Goal: Task Accomplishment & Management: Manage account settings

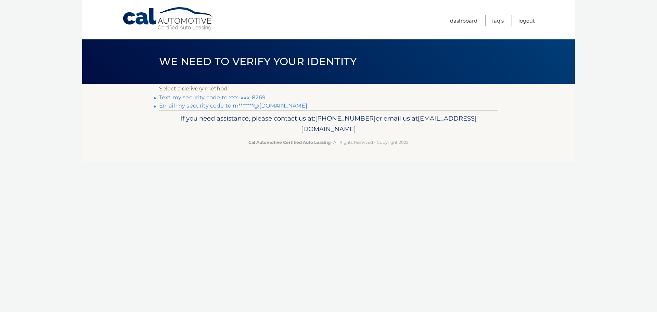
click at [191, 97] on link "Text my security code to xxx-xxx-8269" at bounding box center [212, 97] width 106 height 6
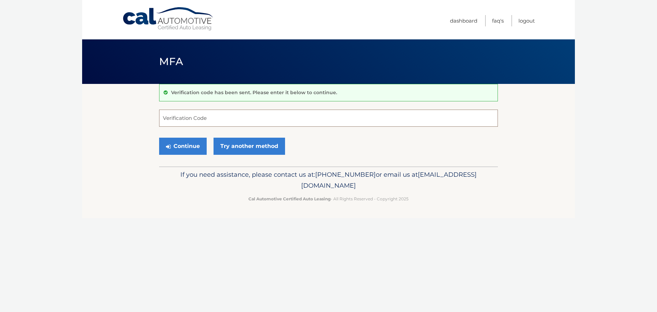
click at [172, 120] on input "Verification Code" at bounding box center [328, 117] width 339 height 17
type input "852644"
click at [179, 148] on button "Continue" at bounding box center [183, 145] width 48 height 17
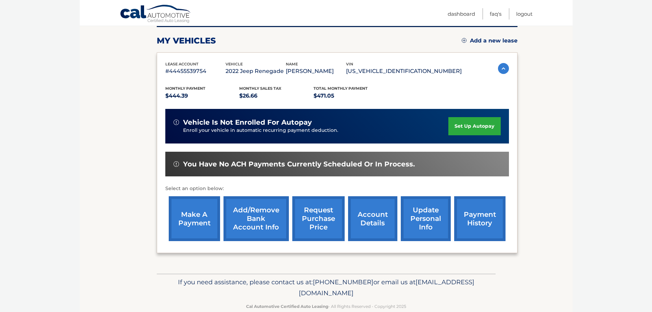
scroll to position [92, 0]
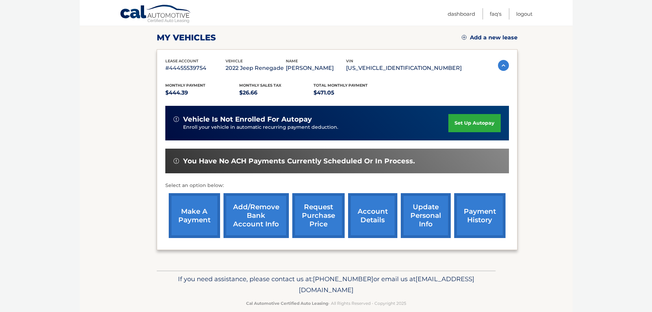
click at [202, 229] on link "make a payment" at bounding box center [194, 215] width 51 height 45
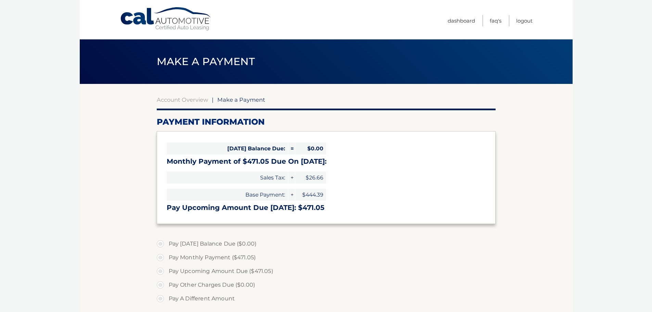
select select "N2YwN2MzNjktN2RkZS00YmQzLTg2MjEtMDU4NGE5MTJlYzUz"
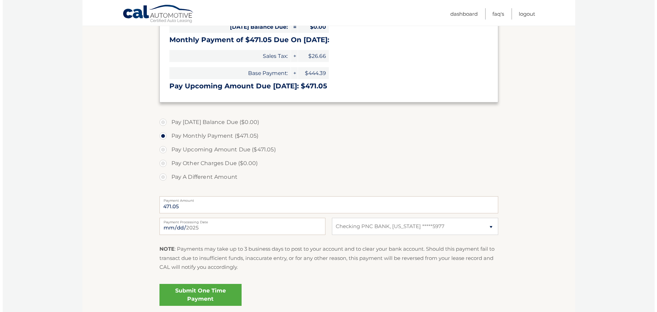
scroll to position [120, 0]
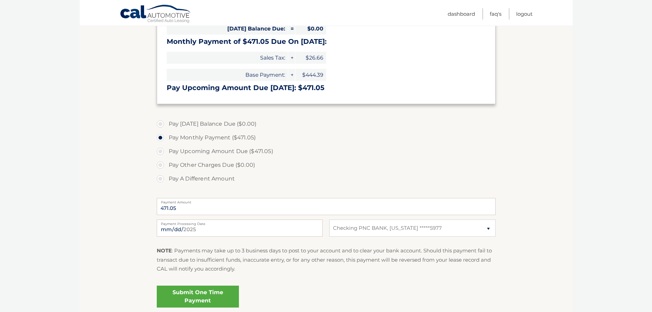
click at [198, 300] on link "Submit One Time Payment" at bounding box center [198, 296] width 82 height 22
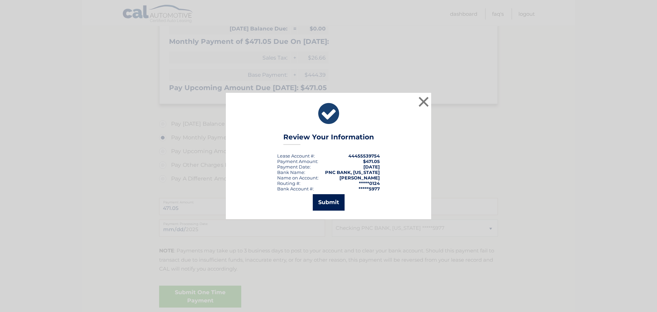
click at [323, 201] on button "Submit" at bounding box center [329, 202] width 32 height 16
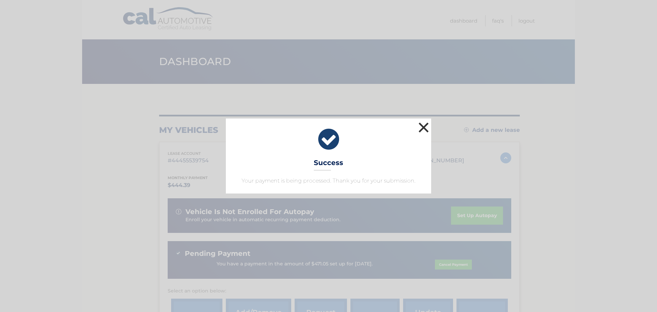
click at [423, 124] on button "×" at bounding box center [424, 127] width 14 height 14
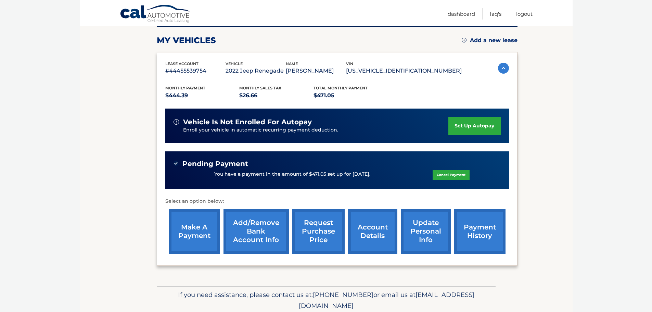
scroll to position [89, 0]
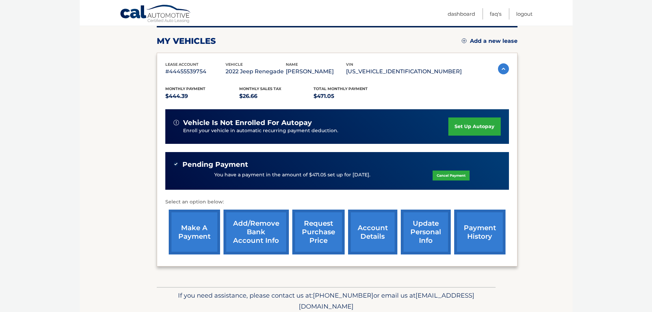
click at [474, 242] on link "payment history" at bounding box center [479, 231] width 51 height 45
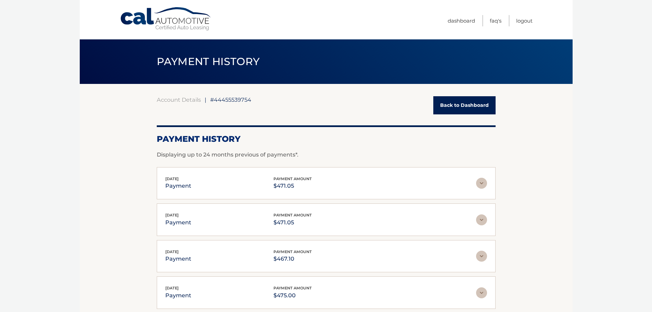
click at [453, 107] on link "Back to Dashboard" at bounding box center [464, 105] width 62 height 18
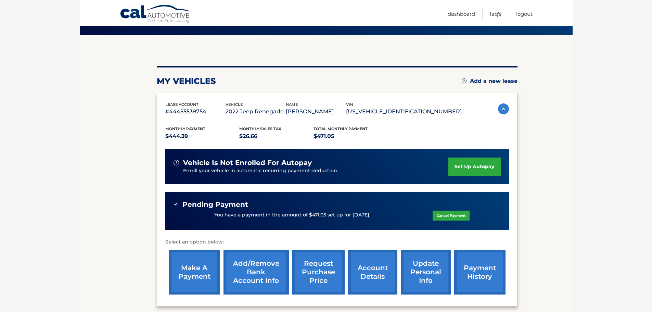
scroll to position [61, 0]
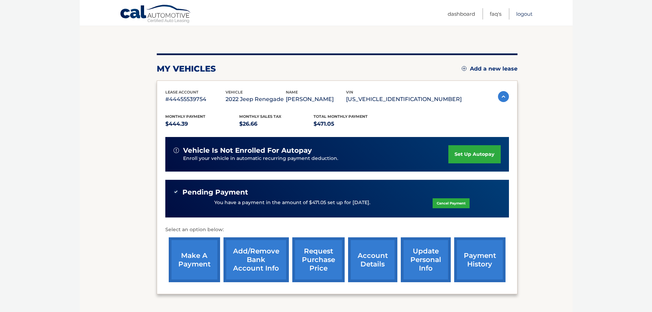
click at [522, 14] on link "Logout" at bounding box center [524, 13] width 16 height 11
